Goal: Find specific page/section: Find specific page/section

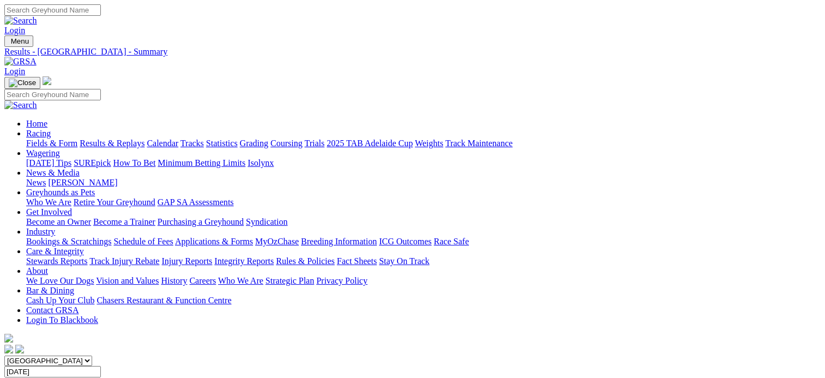
click at [101, 366] on input "[DATE]" at bounding box center [52, 371] width 96 height 11
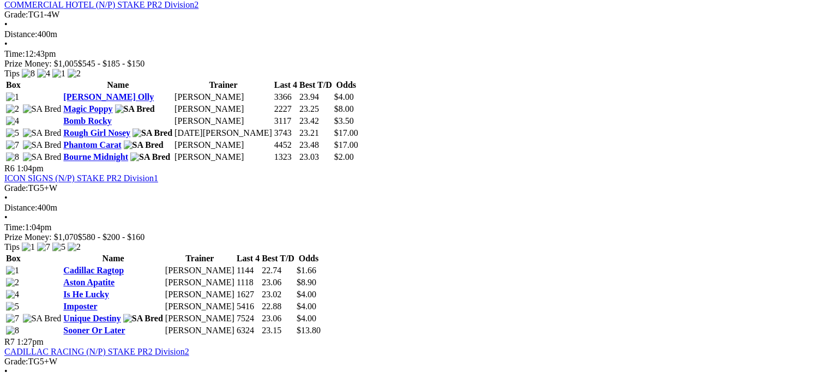
scroll to position [1308, 0]
